Goal: Task Accomplishment & Management: Complete application form

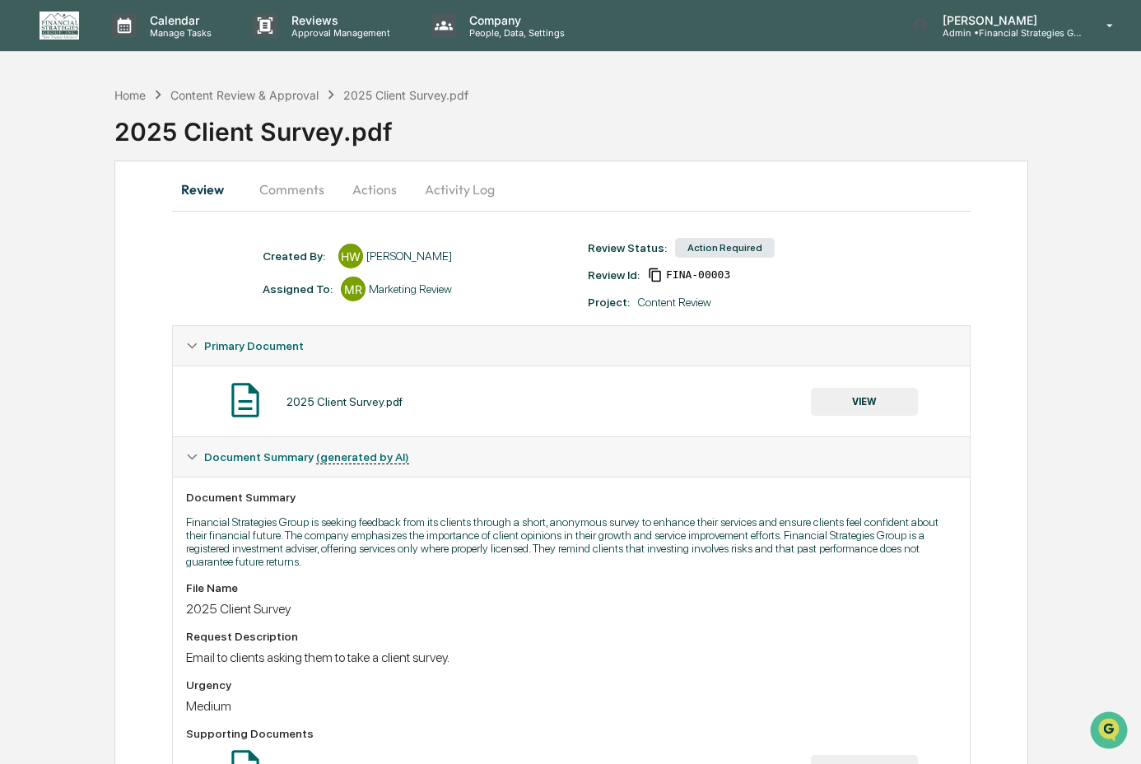
click at [842, 398] on button "VIEW" at bounding box center [864, 402] width 107 height 28
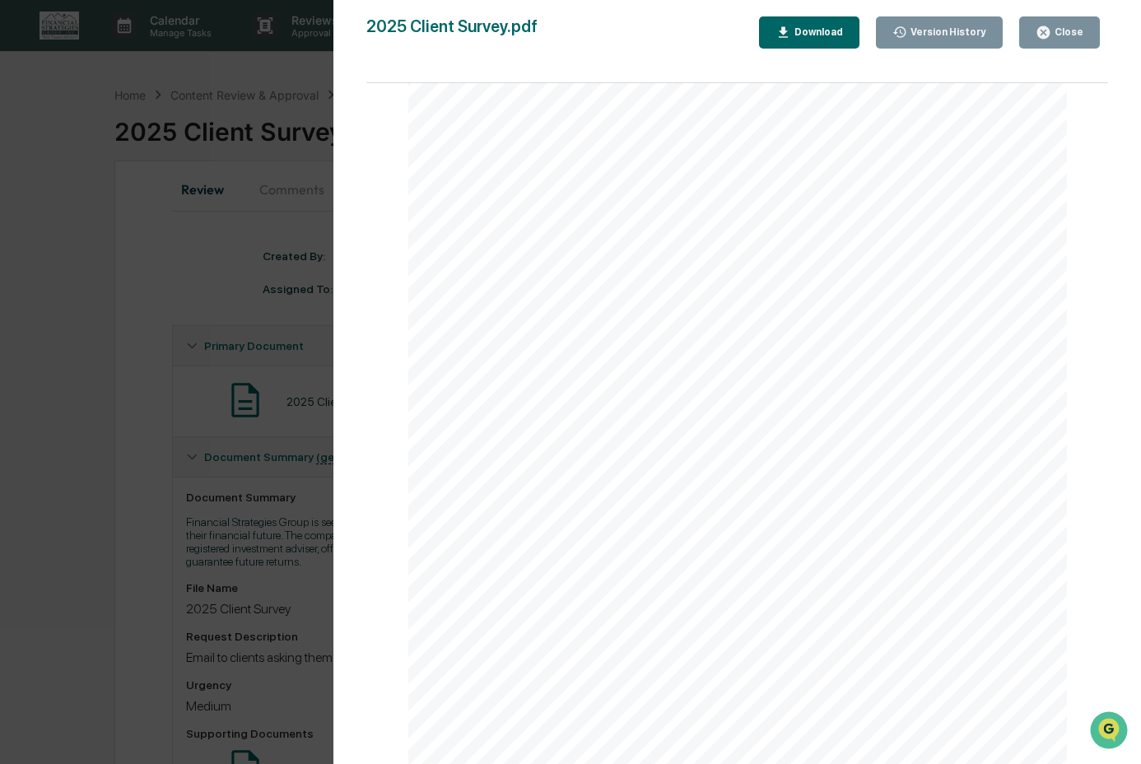
scroll to position [81, 0]
click at [789, 534] on div "Greetings! At Financial Strategies Group, everything we do is centered around h…" at bounding box center [737, 466] width 659 height 853
drag, startPoint x: 788, startPoint y: 541, endPoint x: 561, endPoint y: 402, distance: 266.4
click at [561, 402] on div "Greetings! At Financial Strategies Group, everything we do is centered around h…" at bounding box center [737, 466] width 659 height 853
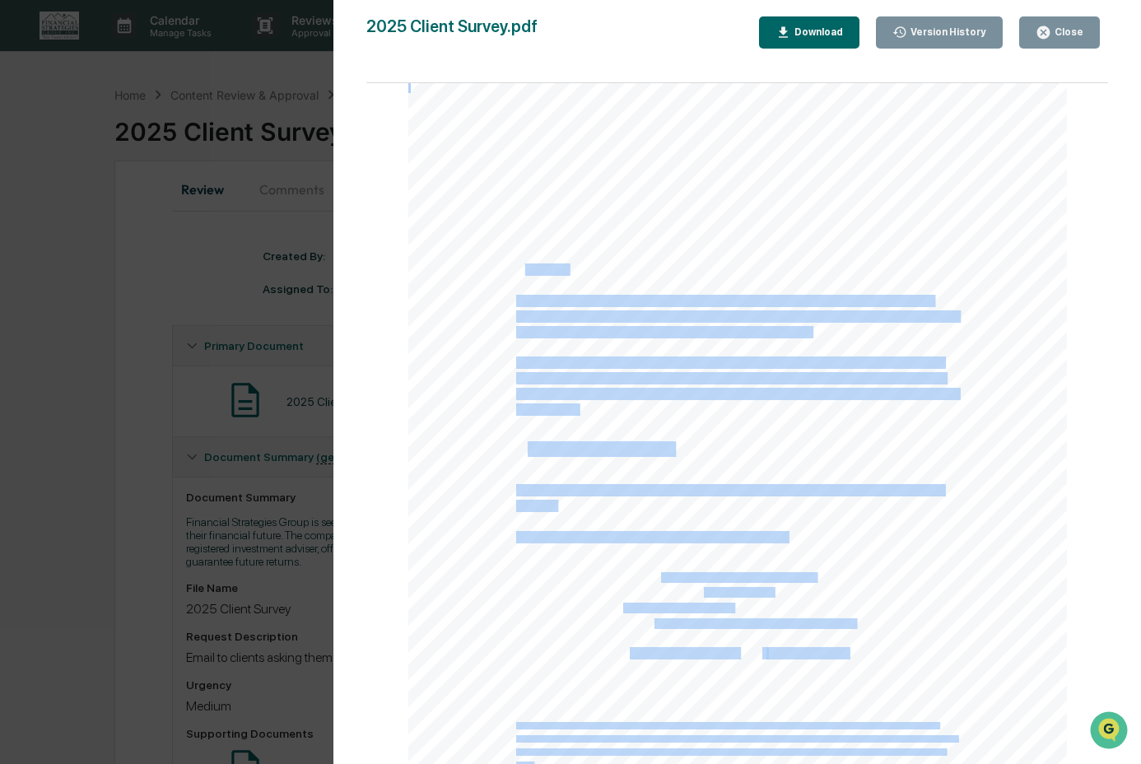
drag, startPoint x: 521, startPoint y: 270, endPoint x: 796, endPoint y: 537, distance: 383.1
click at [796, 537] on div "Greetings! At Financial Strategies Group, everything we do is centered around h…" at bounding box center [737, 466] width 659 height 853
copy div "reetings! At Financial Strategies Group, everything we do is centered around he…"
click at [1081, 26] on div "Close" at bounding box center [1067, 32] width 32 height 12
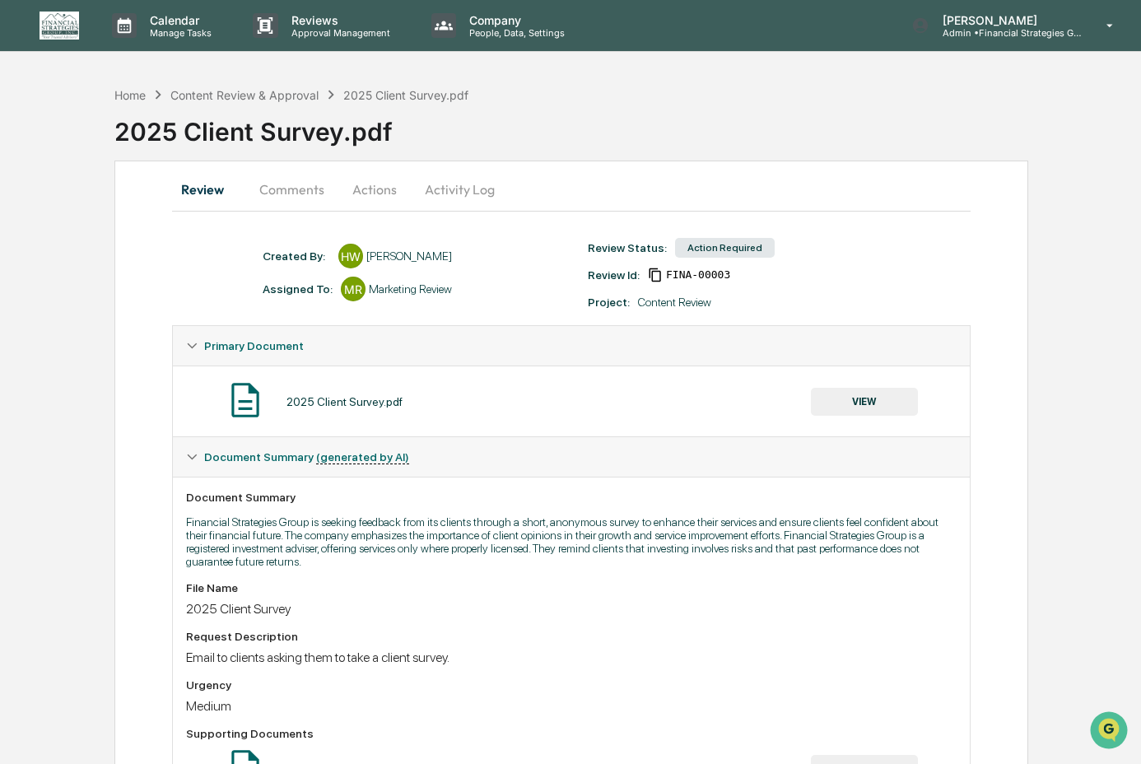
click at [300, 190] on button "Comments" at bounding box center [291, 190] width 91 height 40
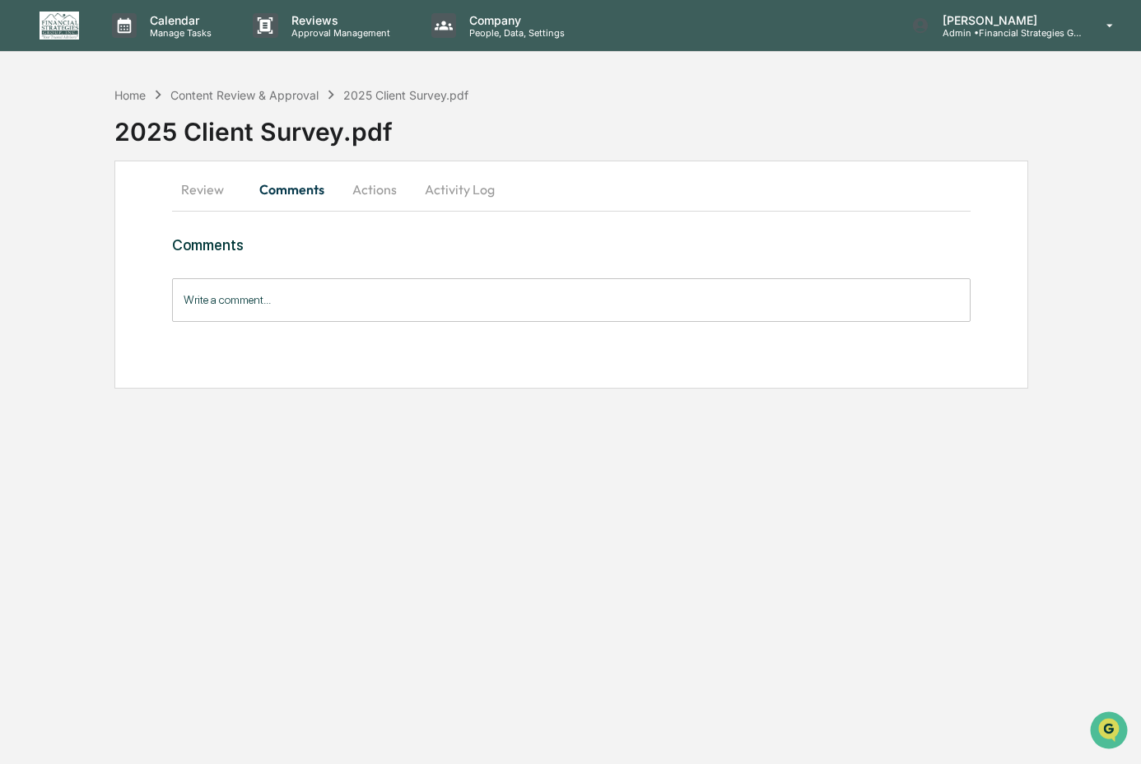
click at [313, 320] on input "Write a comment..." at bounding box center [571, 300] width 798 height 44
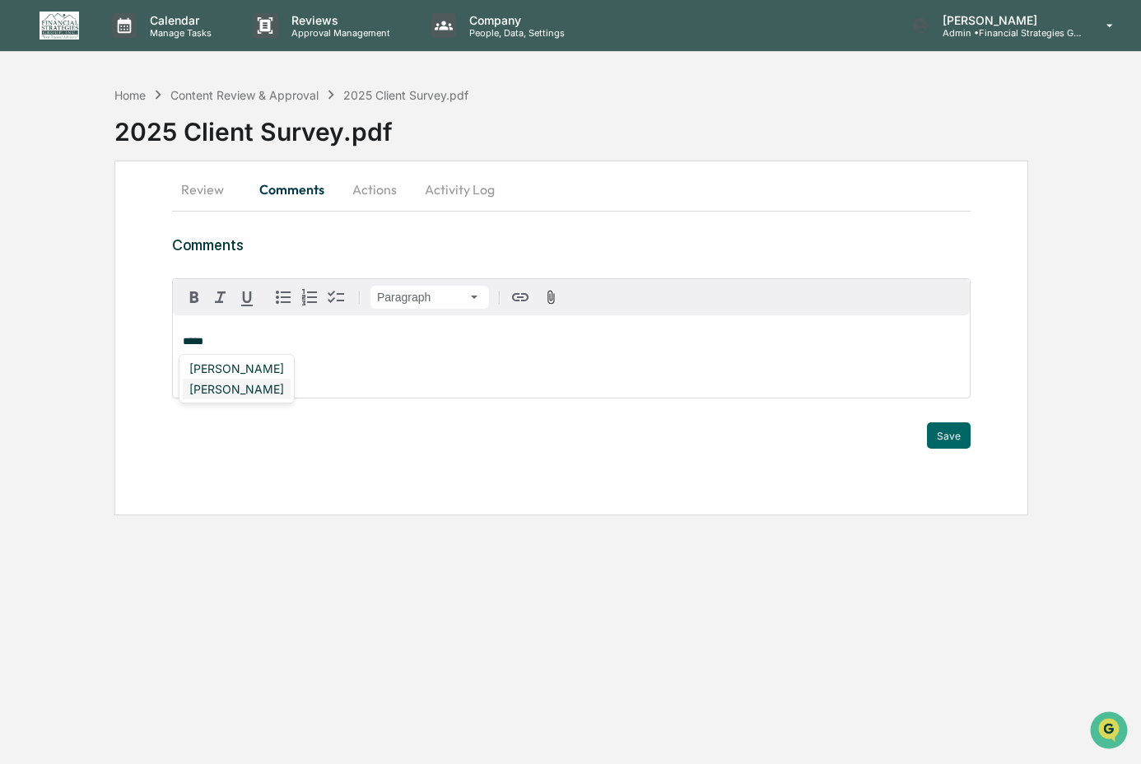
click at [240, 390] on div "[PERSON_NAME]" at bounding box center [237, 389] width 108 height 21
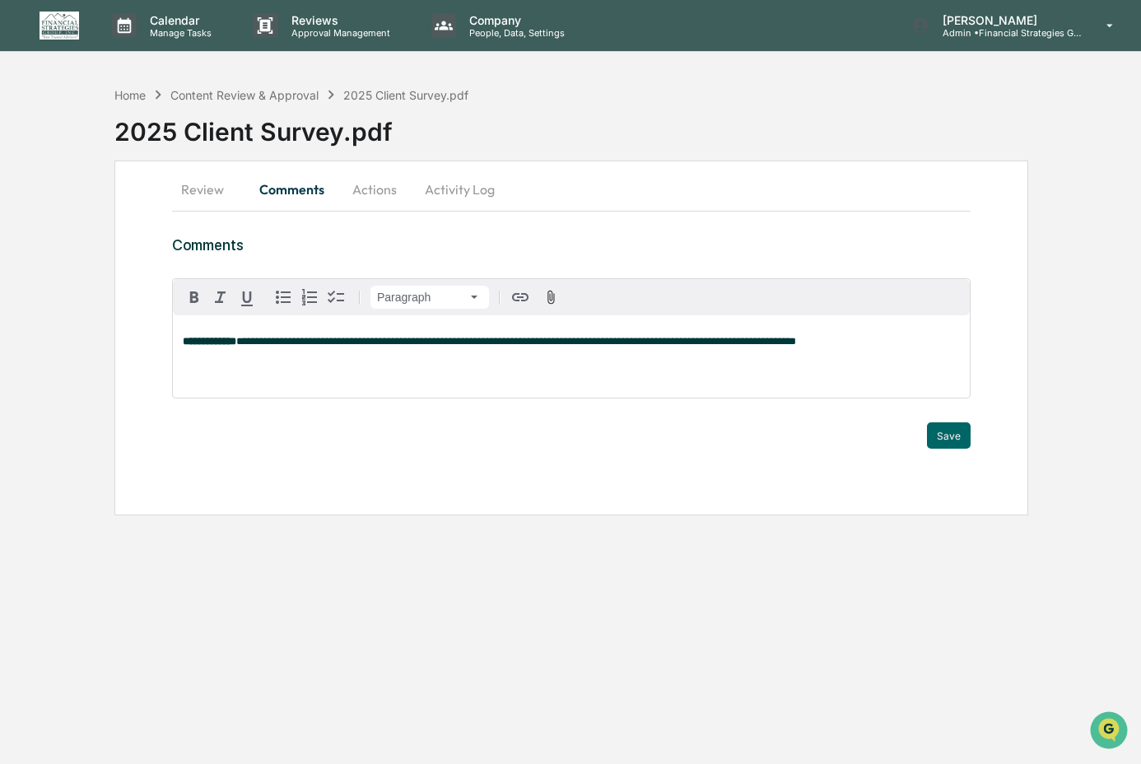
click at [324, 345] on span "**********" at bounding box center [516, 341] width 560 height 11
click at [923, 344] on p "**********" at bounding box center [571, 342] width 777 height 12
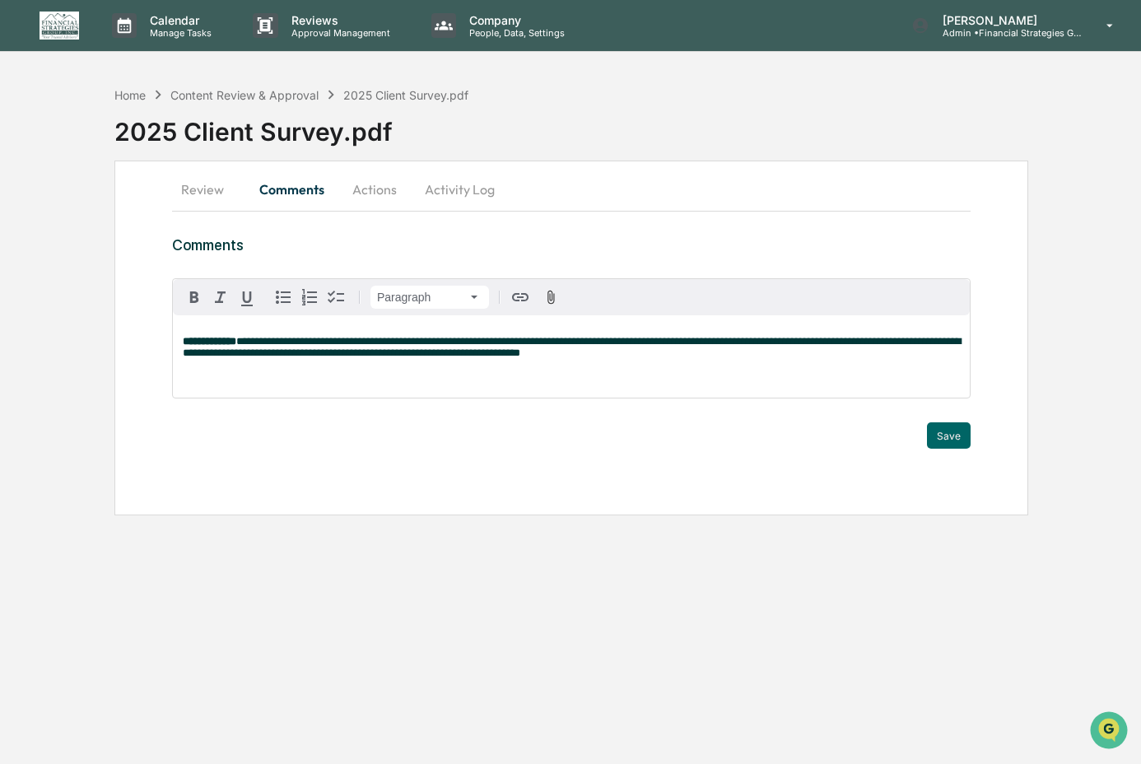
click at [253, 356] on span "**********" at bounding box center [572, 347] width 778 height 22
click at [951, 434] on button "Save" at bounding box center [949, 435] width 44 height 26
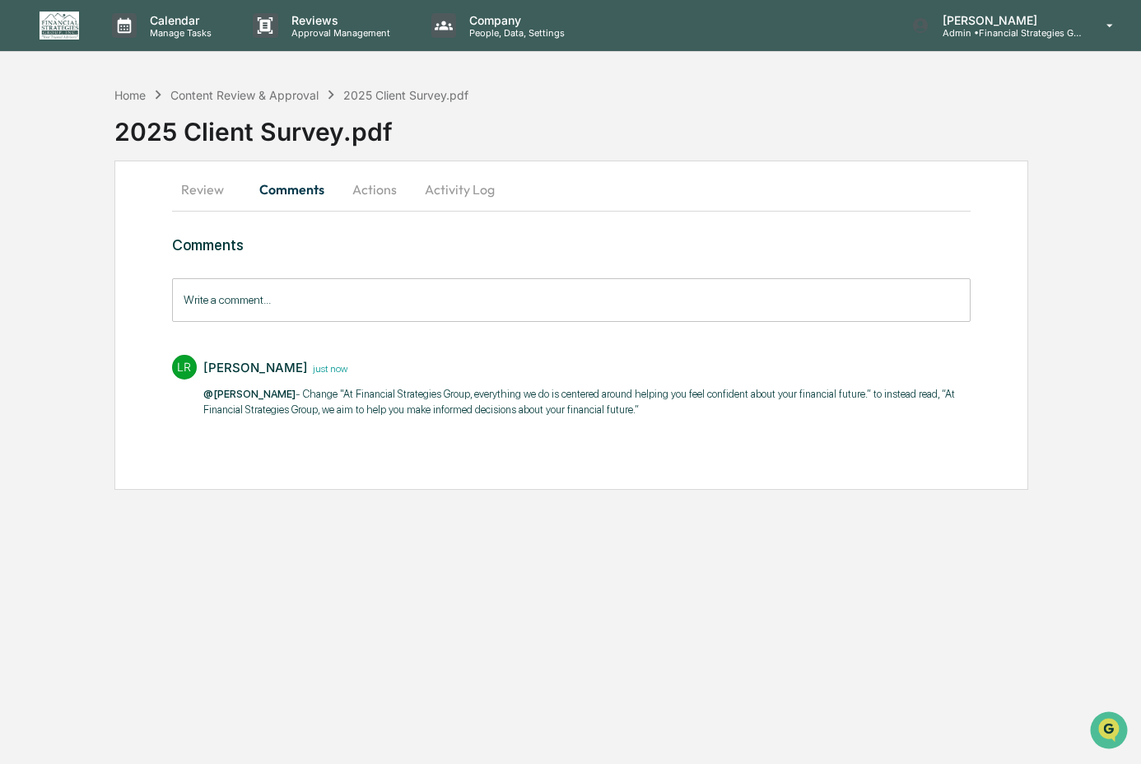
click at [384, 186] on button "Actions" at bounding box center [375, 190] width 74 height 40
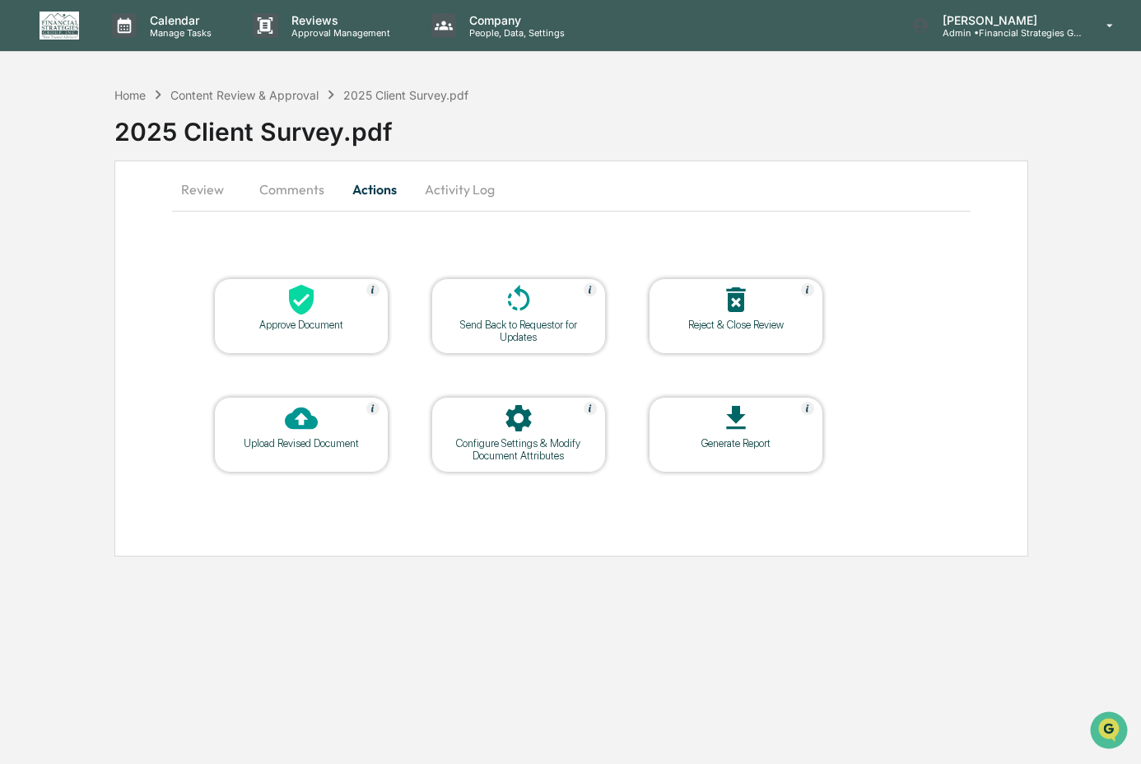
click at [475, 300] on div at bounding box center [518, 300] width 165 height 35
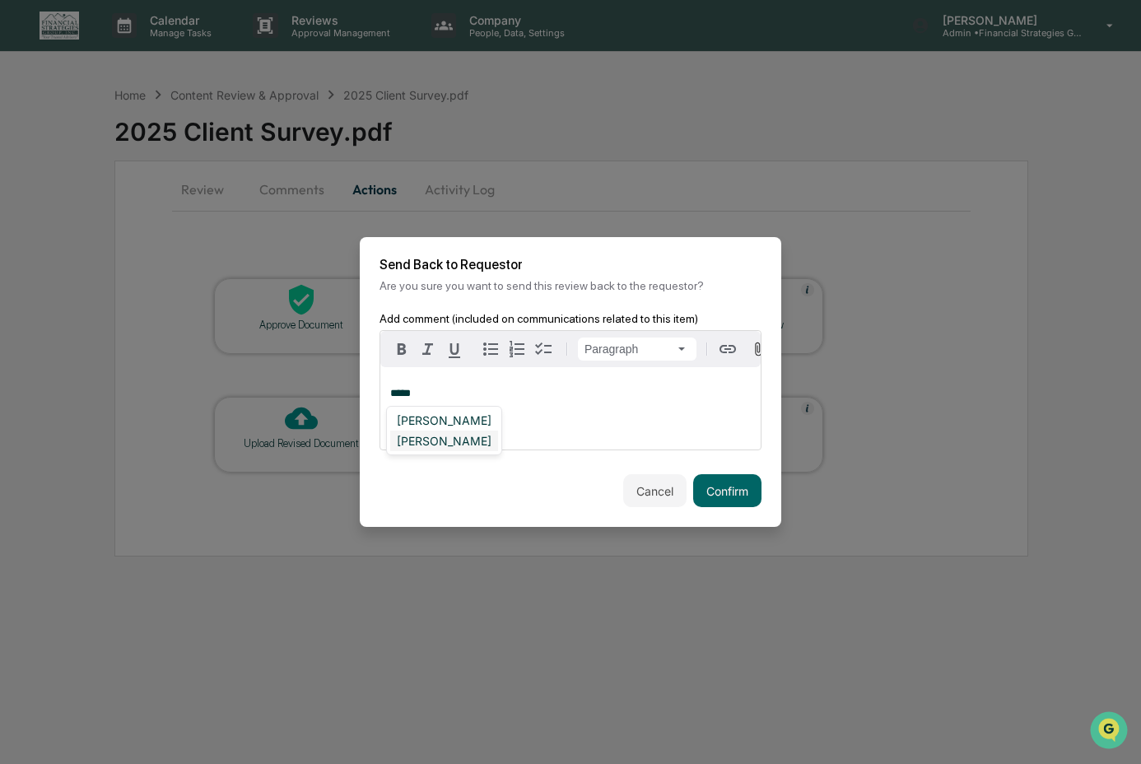
click at [451, 440] on div "[PERSON_NAME]" at bounding box center [444, 441] width 108 height 21
click at [709, 493] on button "Confirm" at bounding box center [727, 490] width 68 height 33
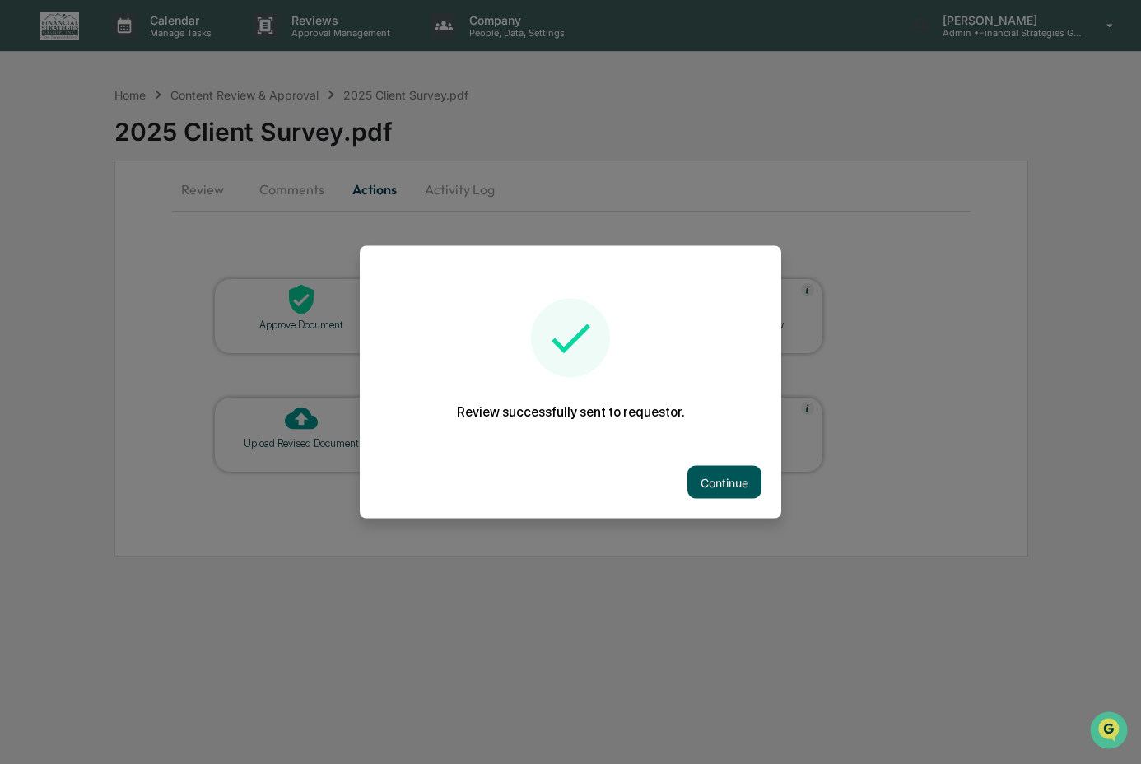
click at [727, 496] on button "Continue" at bounding box center [724, 482] width 74 height 33
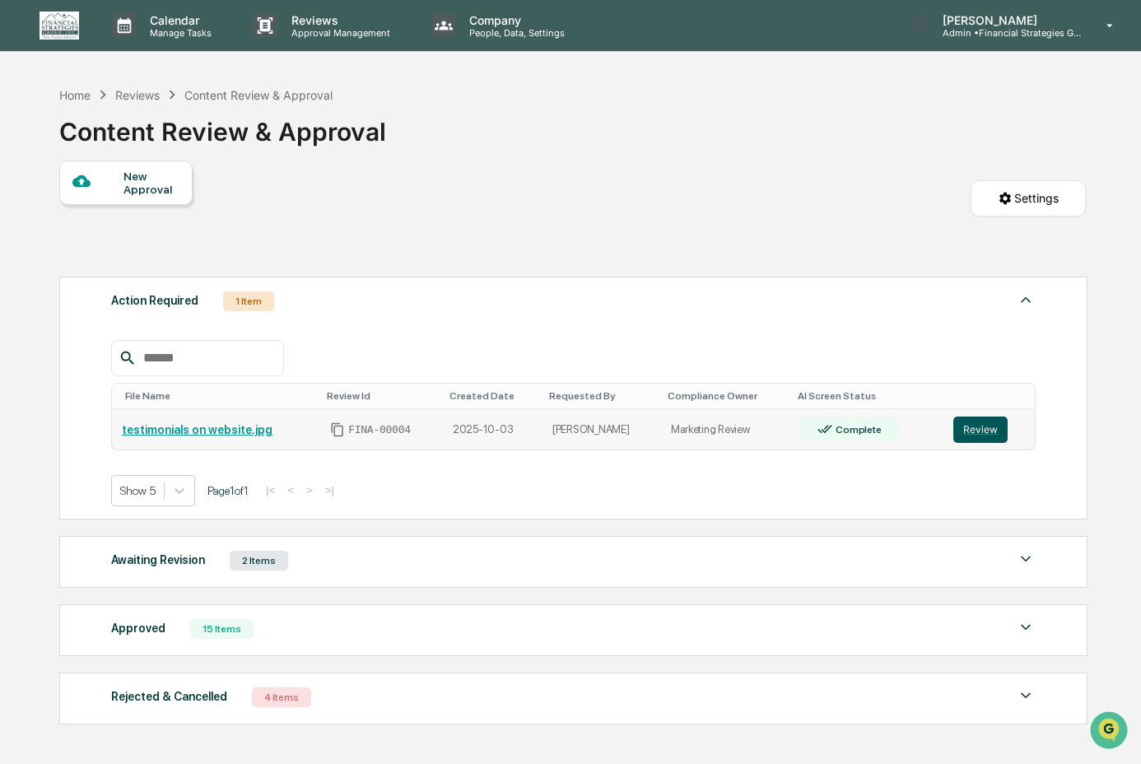
click at [970, 426] on button "Review" at bounding box center [980, 430] width 54 height 26
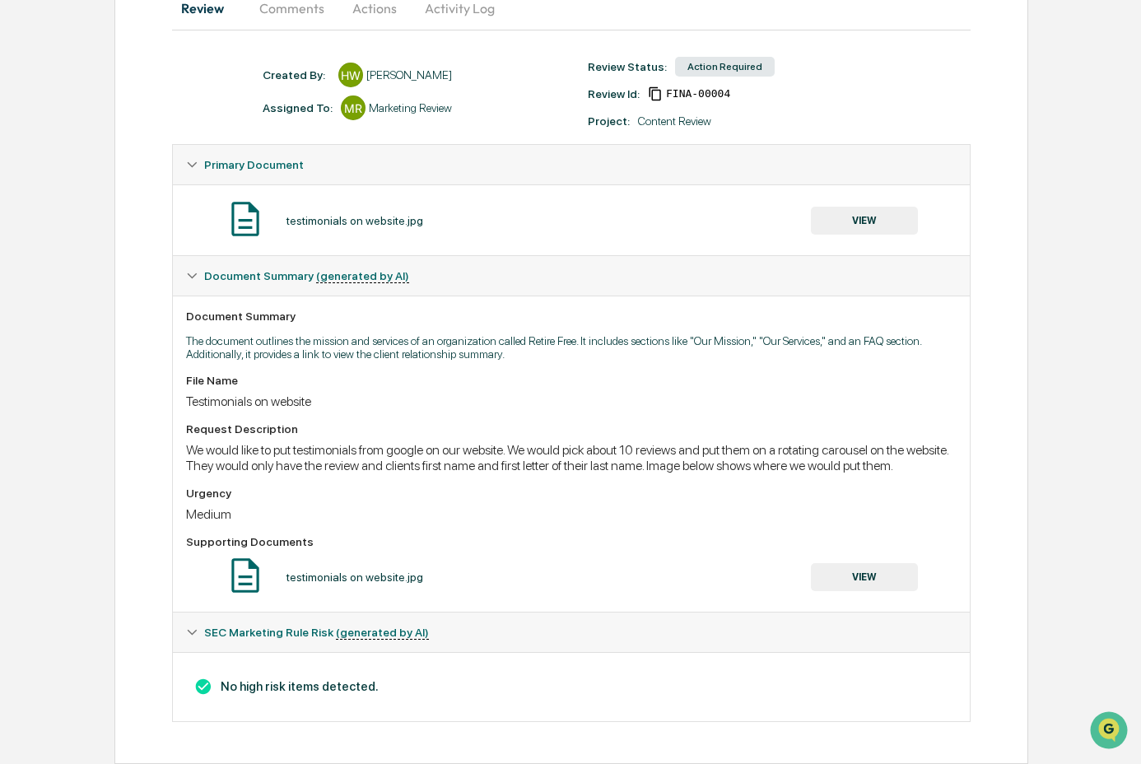
scroll to position [200, 0]
click at [897, 207] on button "VIEW" at bounding box center [864, 221] width 107 height 28
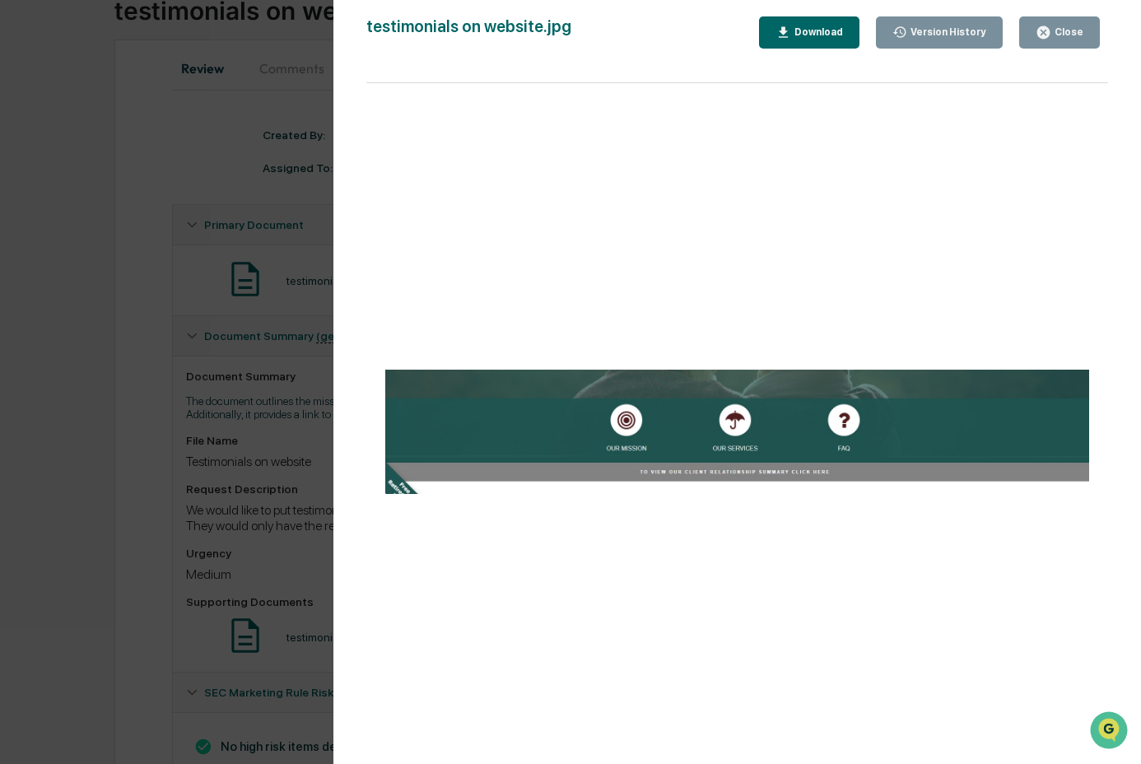
scroll to position [119, 0]
click at [1052, 28] on div "Close" at bounding box center [1067, 32] width 32 height 12
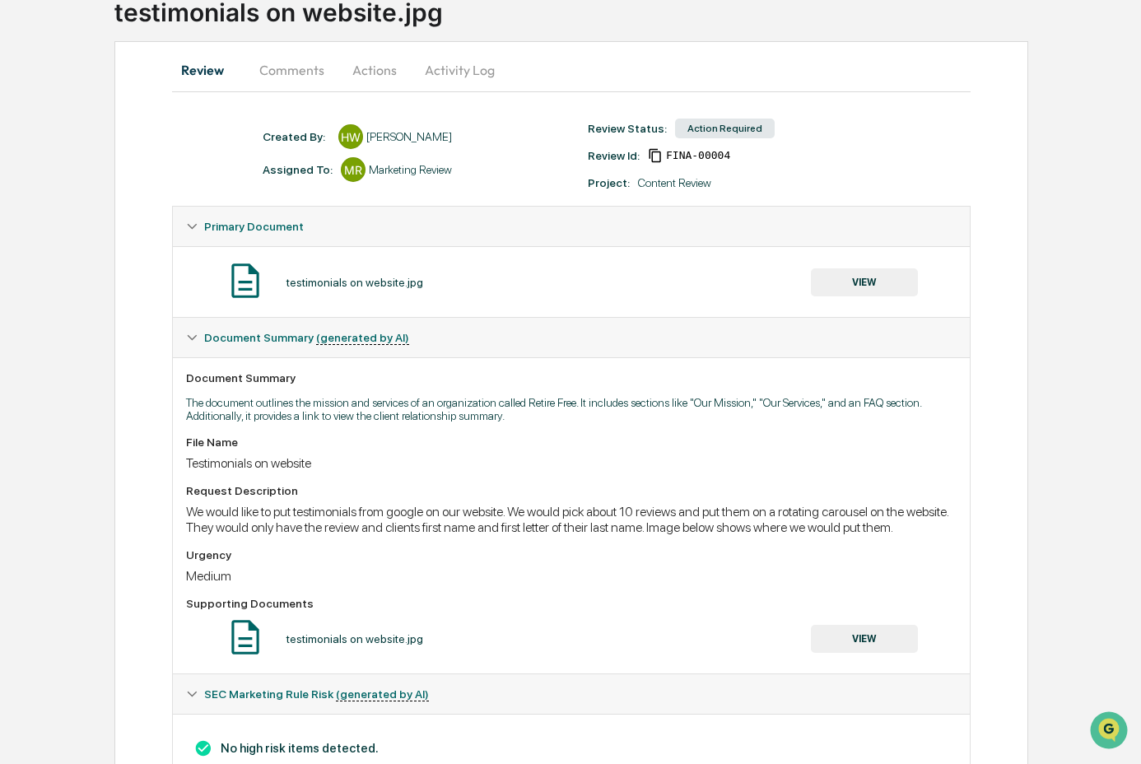
click at [294, 74] on button "Comments" at bounding box center [291, 70] width 91 height 40
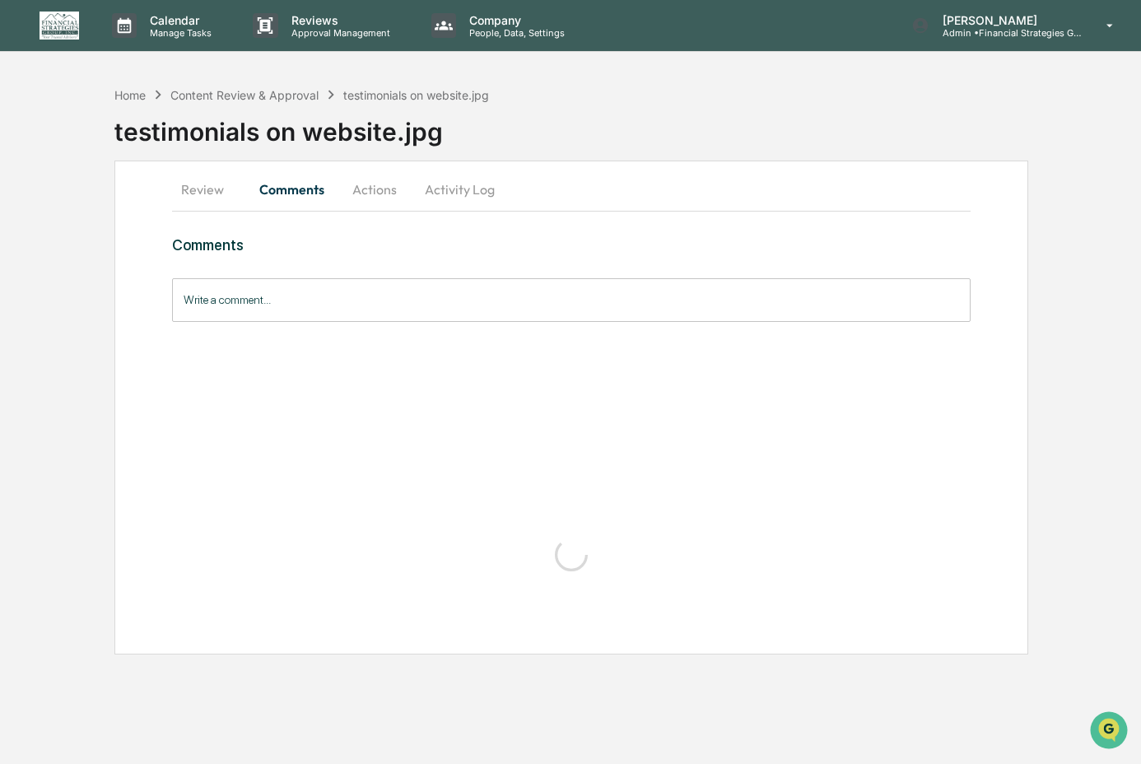
scroll to position [0, 0]
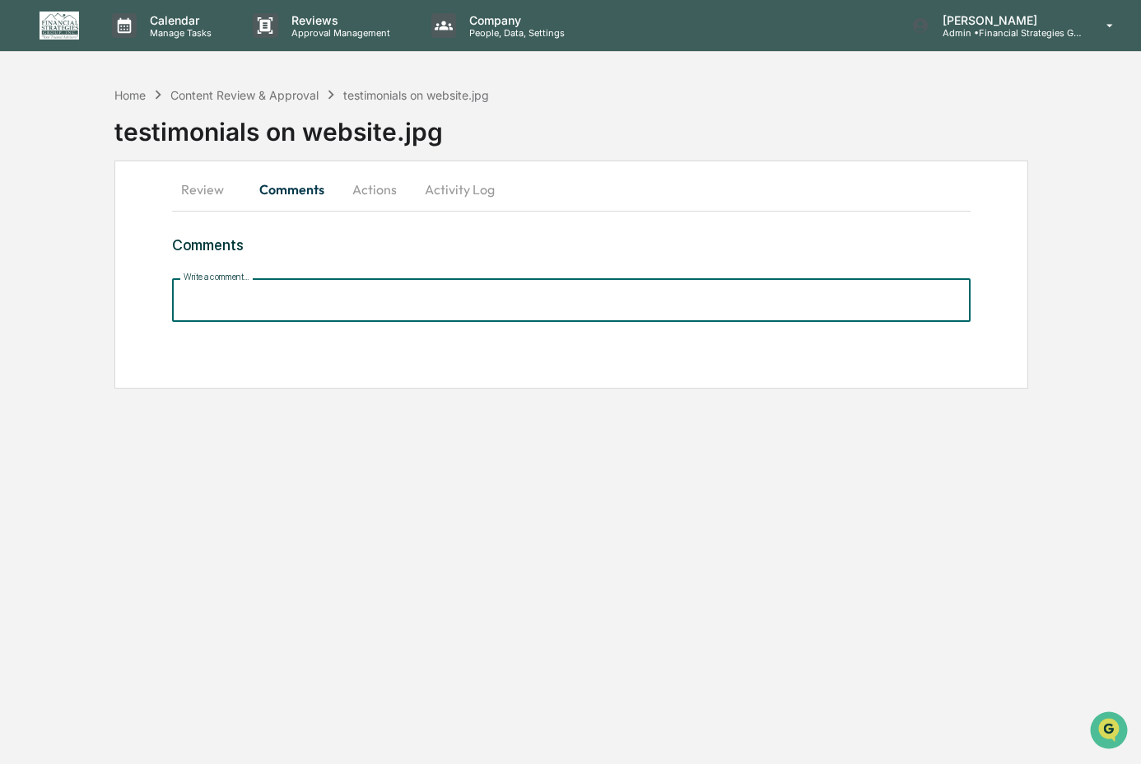
click at [309, 291] on input "Write a comment..." at bounding box center [571, 300] width 798 height 44
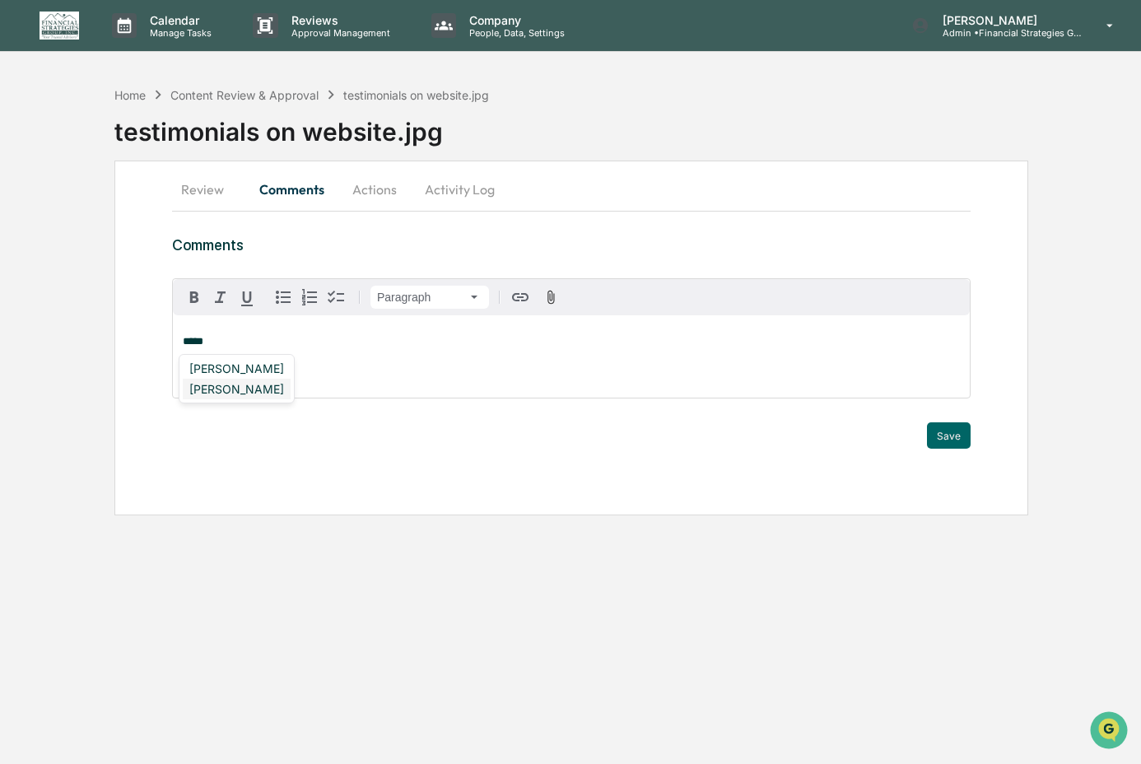
click at [260, 387] on div "[PERSON_NAME]" at bounding box center [237, 389] width 108 height 21
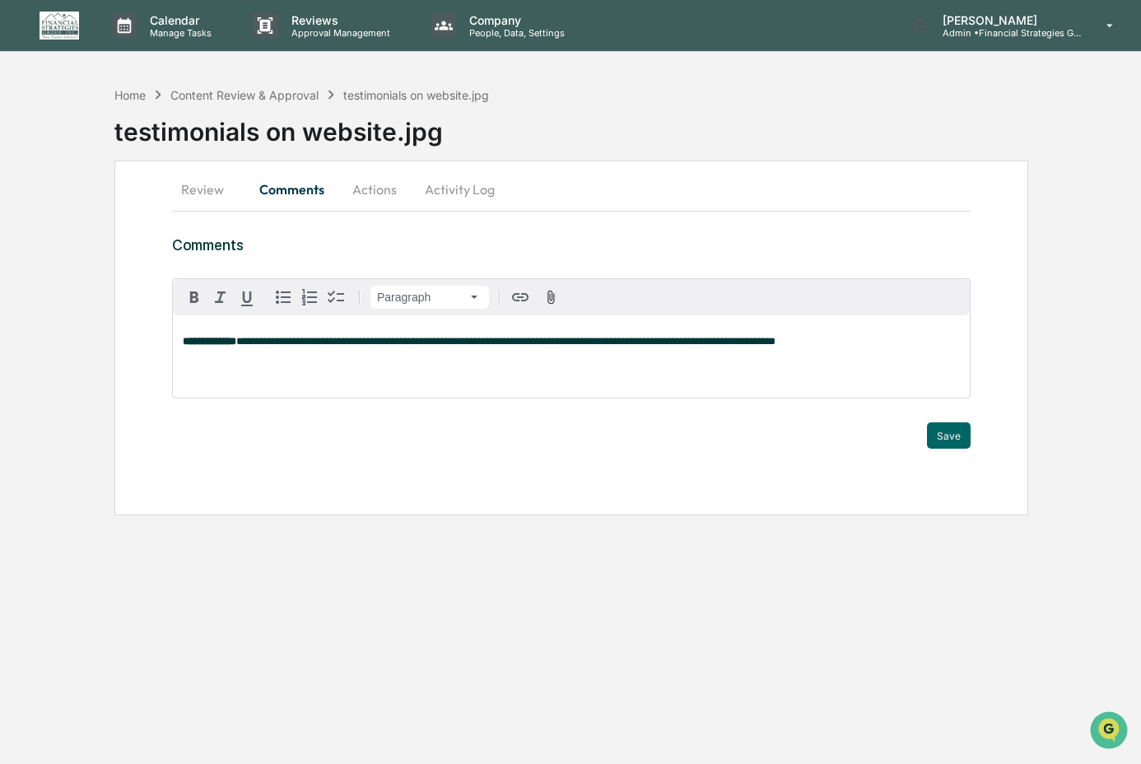
click at [775, 347] on span "**********" at bounding box center [505, 341] width 539 height 11
click at [915, 340] on p "**********" at bounding box center [571, 342] width 777 height 12
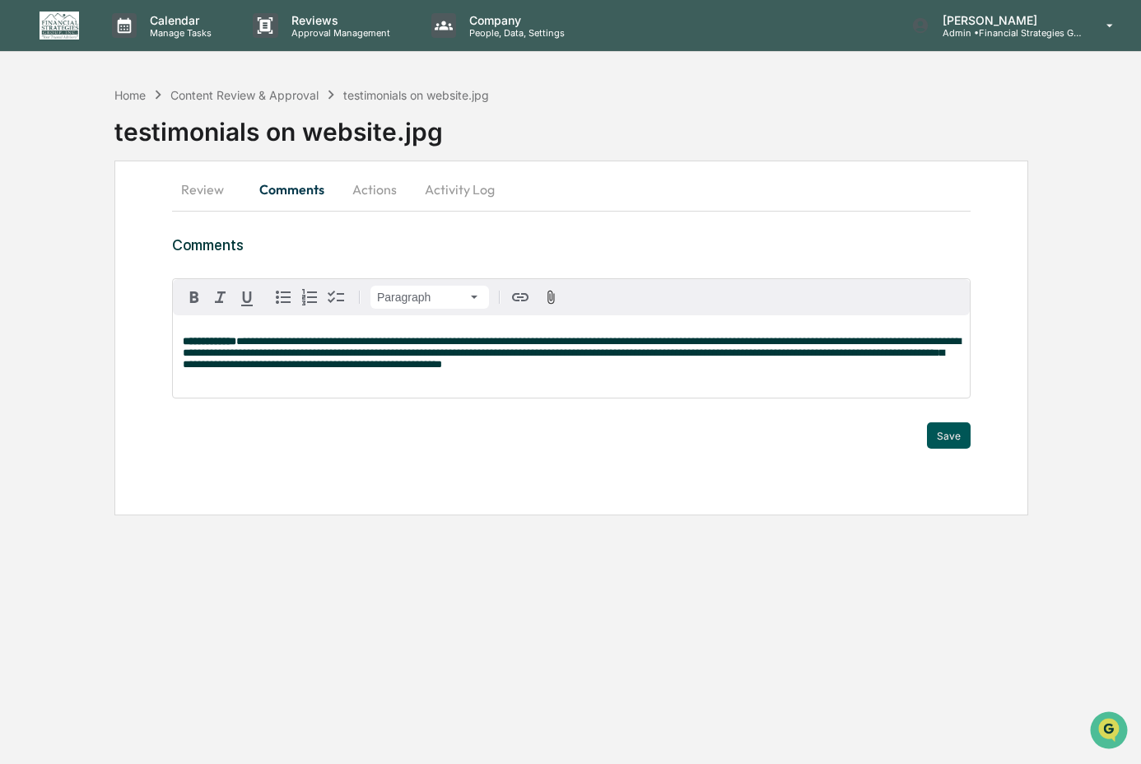
click at [956, 441] on button "Save" at bounding box center [949, 435] width 44 height 26
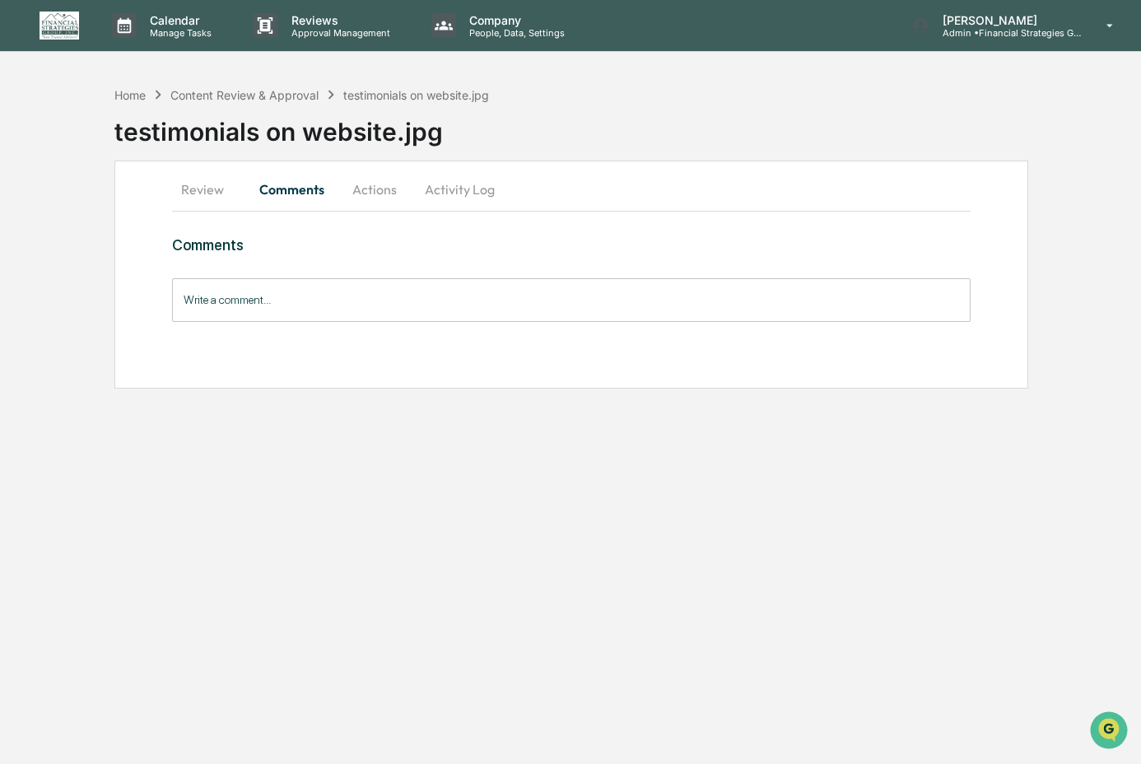
click at [398, 190] on button "Actions" at bounding box center [375, 190] width 74 height 40
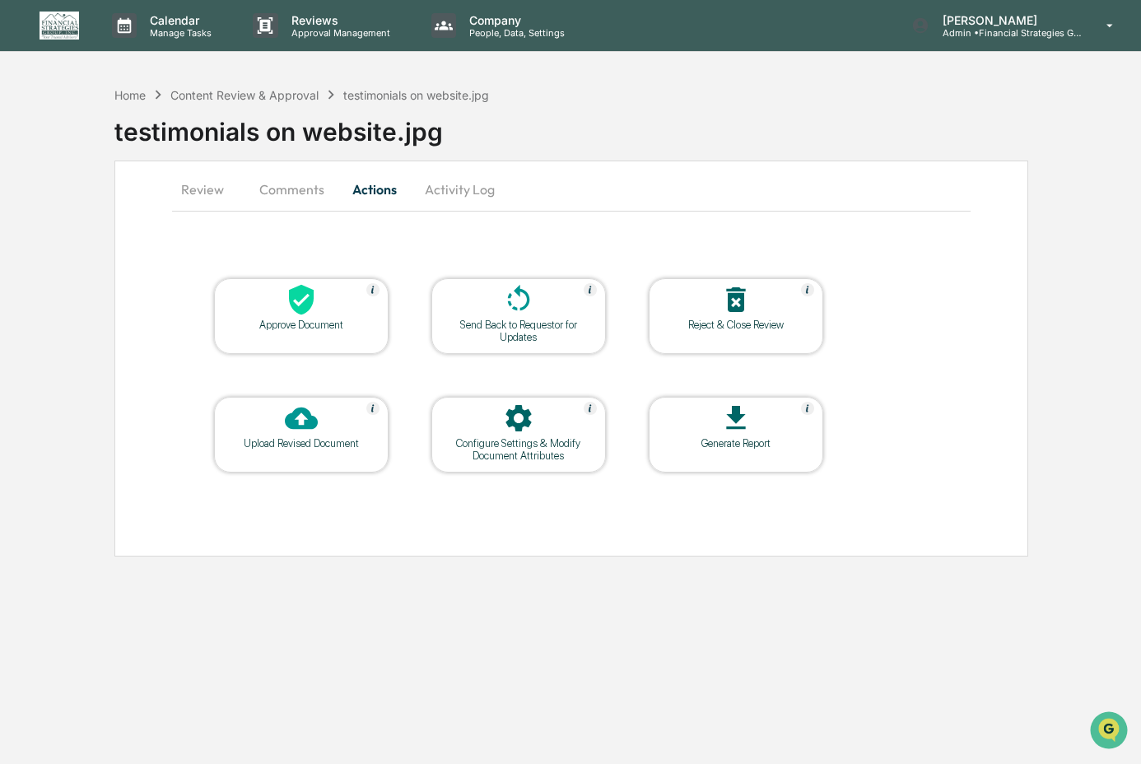
click at [340, 330] on div "Approve Document" at bounding box center [301, 316] width 175 height 76
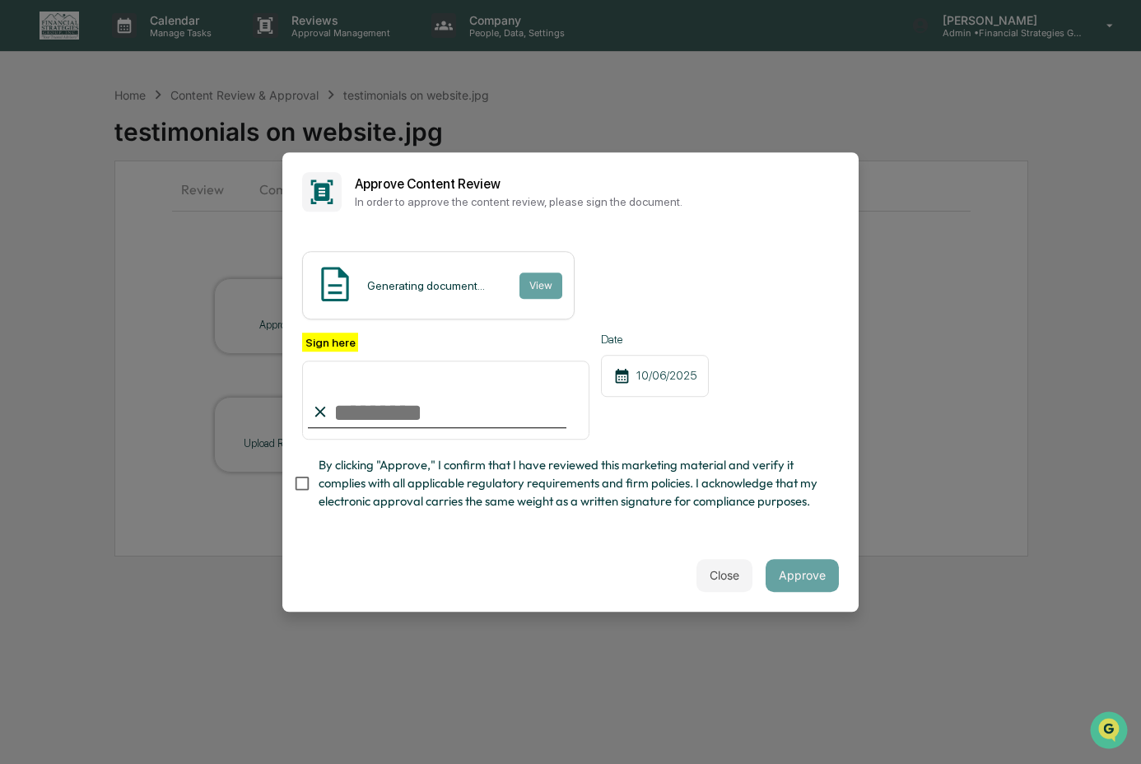
click at [445, 410] on input "Sign here" at bounding box center [445, 400] width 287 height 79
type input "**********"
click at [440, 475] on span "By clicking "Approve," I confirm that I have reviewed this marketing material a…" at bounding box center [572, 483] width 507 height 55
click at [792, 578] on button "Approve" at bounding box center [802, 575] width 73 height 33
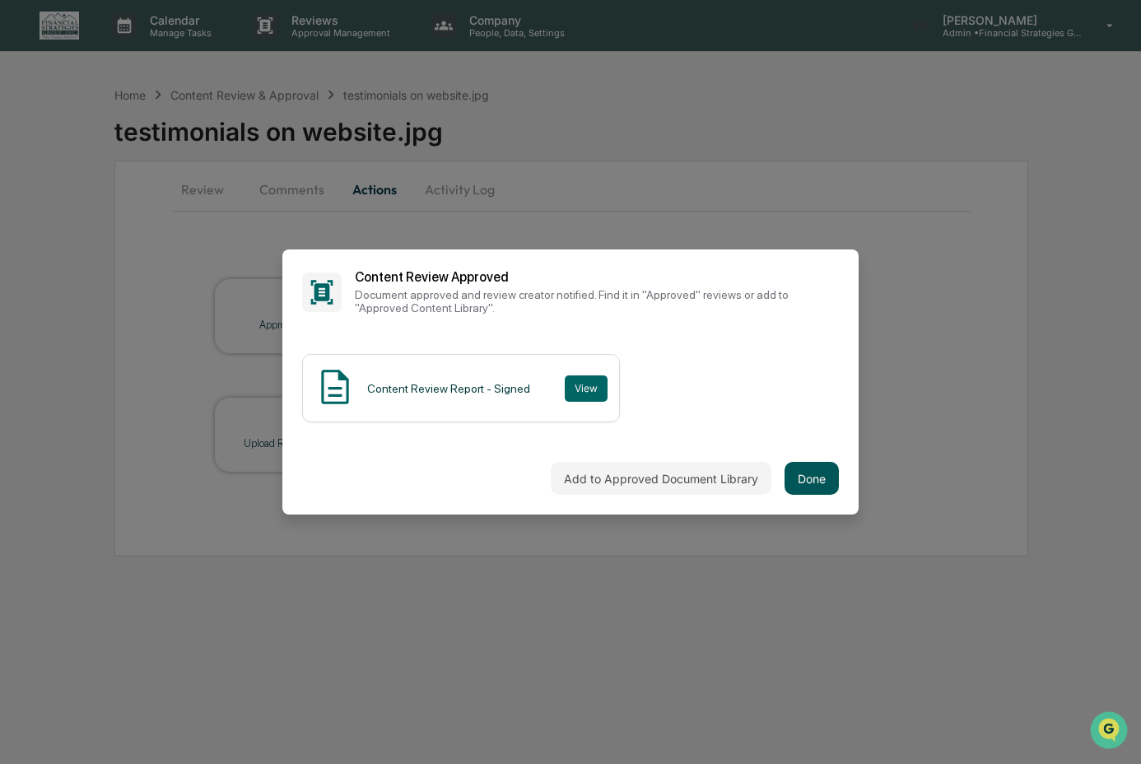
click at [816, 487] on button "Done" at bounding box center [811, 478] width 54 height 33
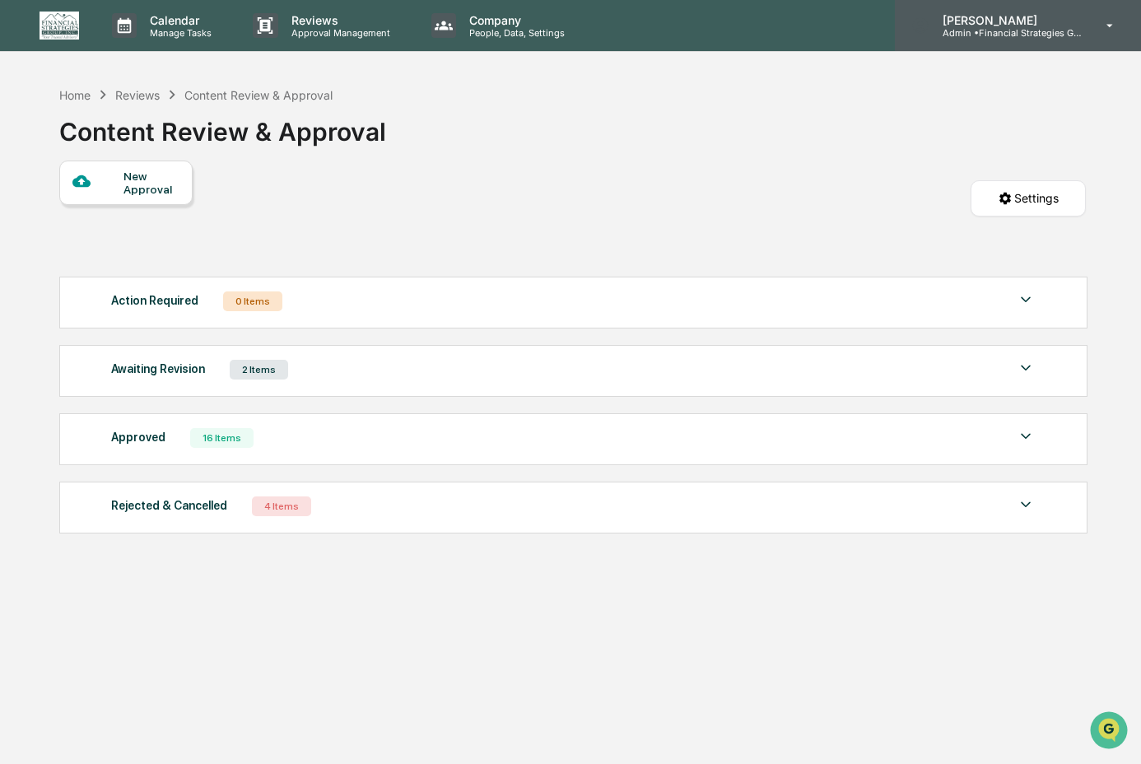
click at [1025, 24] on p "[PERSON_NAME]" at bounding box center [1005, 20] width 153 height 14
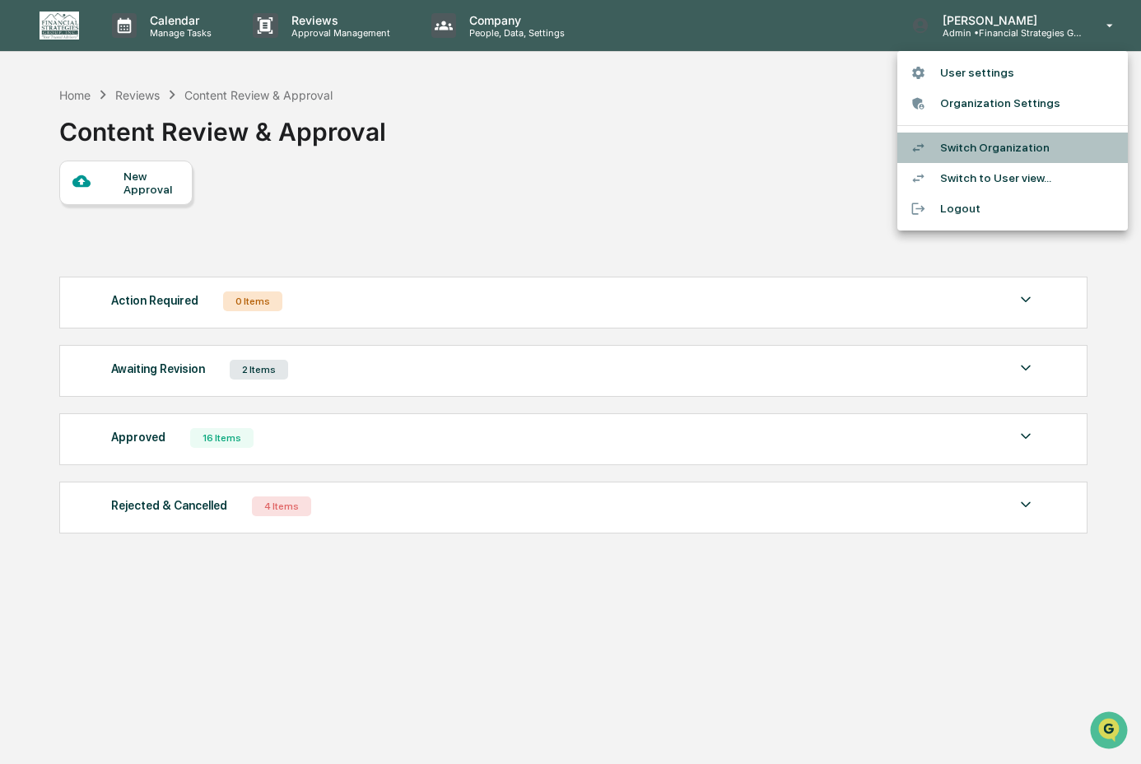
click at [999, 142] on li "Switch Organization" at bounding box center [1012, 148] width 230 height 30
